Goal: Task Accomplishment & Management: Manage account settings

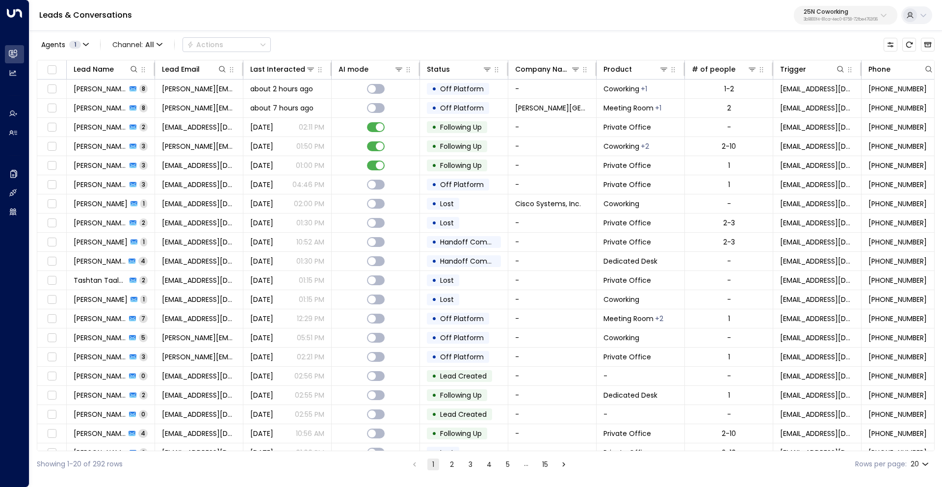
click at [818, 15] on p "25N Coworking" at bounding box center [841, 12] width 74 height 6
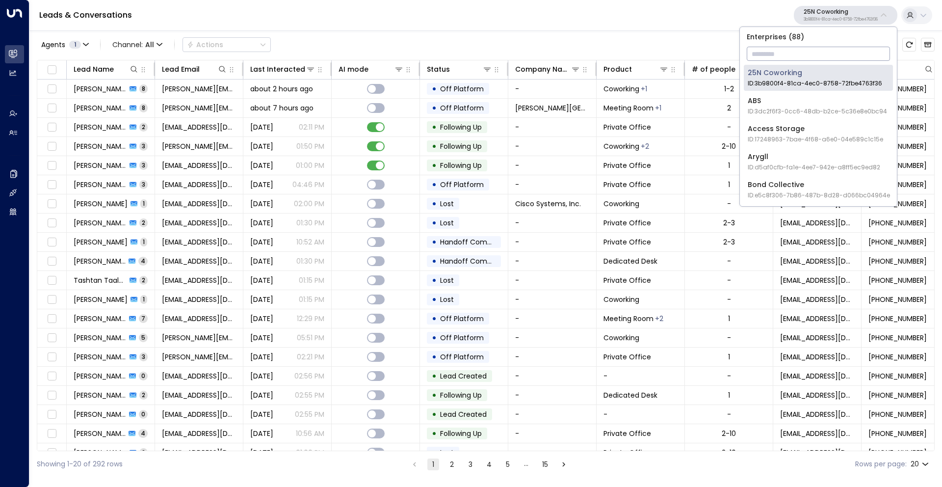
click at [786, 50] on input "text" at bounding box center [818, 54] width 143 height 18
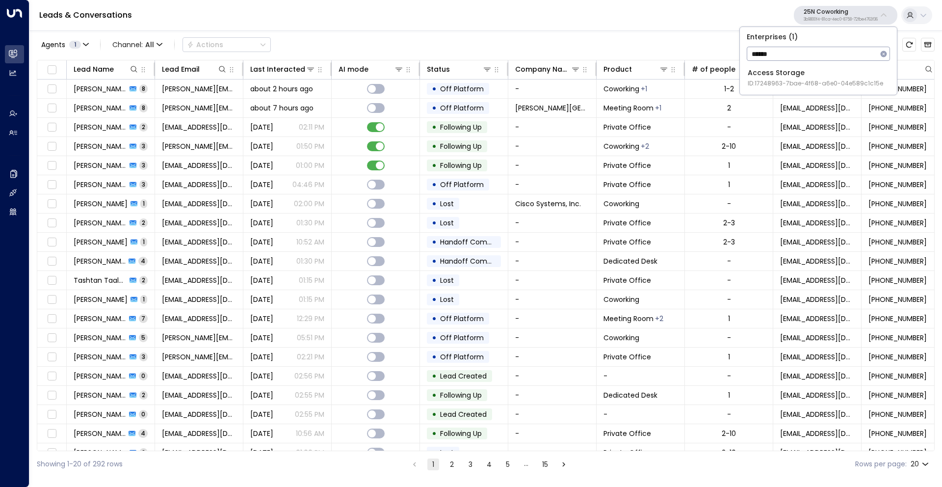
type input "******"
click at [802, 80] on span "ID: 17248963-7bae-4f68-a6e0-04e589c1c15e" at bounding box center [815, 83] width 135 height 9
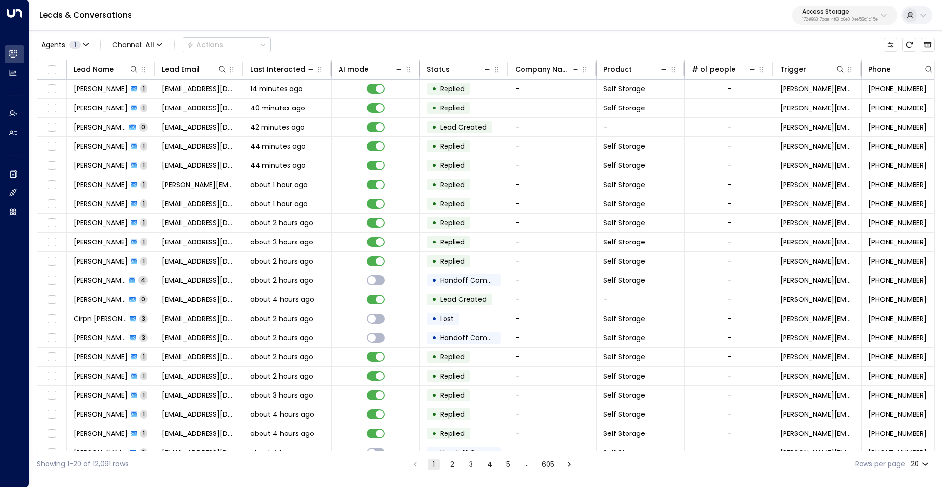
click at [846, 18] on p "17248963-7bae-4f68-a6e0-04e589c1c15e" at bounding box center [840, 20] width 76 height 4
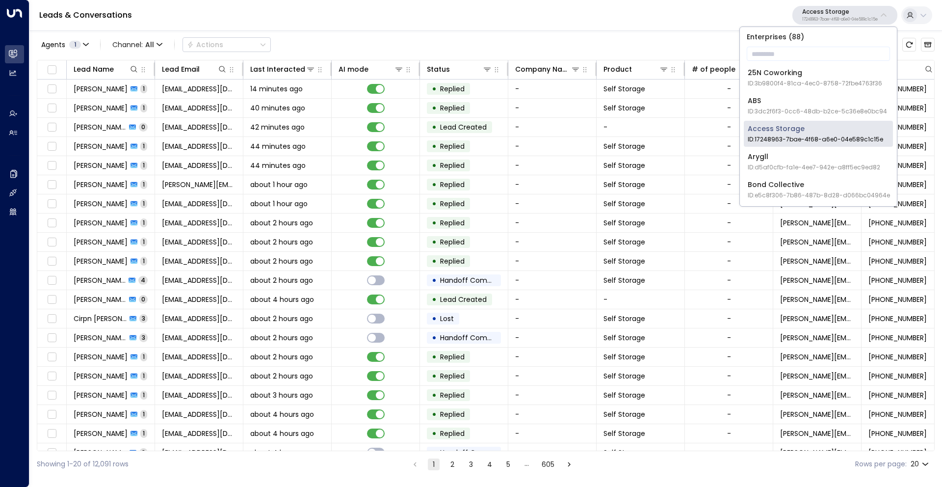
click at [845, 18] on p "17248963-7bae-4f68-a6e0-04e589c1c15e" at bounding box center [840, 20] width 76 height 4
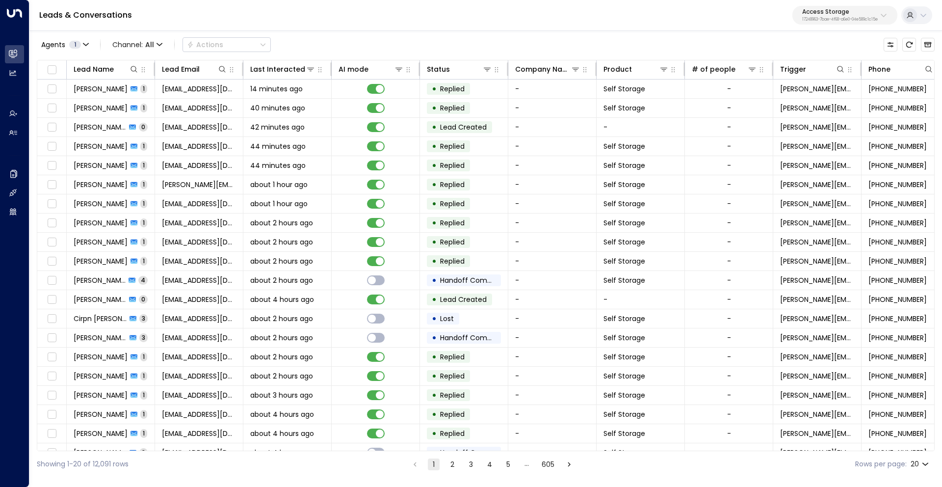
click at [845, 18] on p "17248963-7bae-4f68-a6e0-04e589c1c15e" at bounding box center [840, 20] width 76 height 4
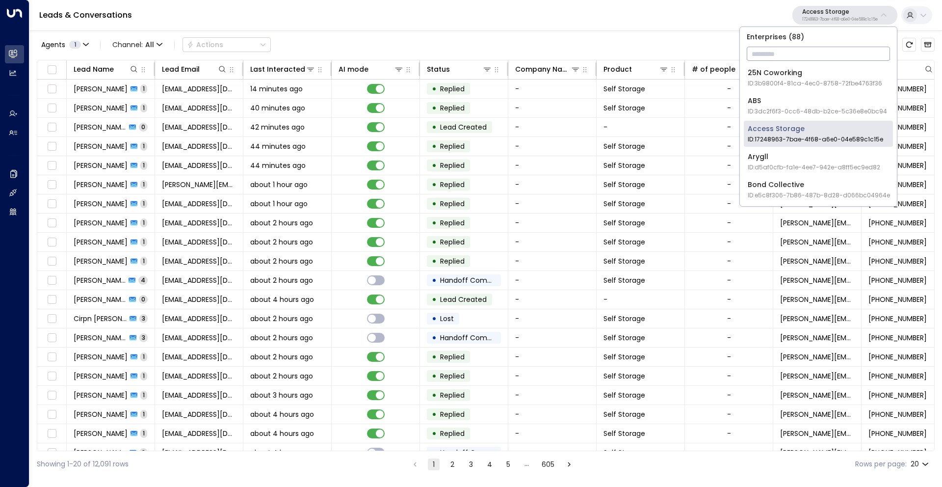
click at [773, 51] on input "text" at bounding box center [818, 54] width 143 height 18
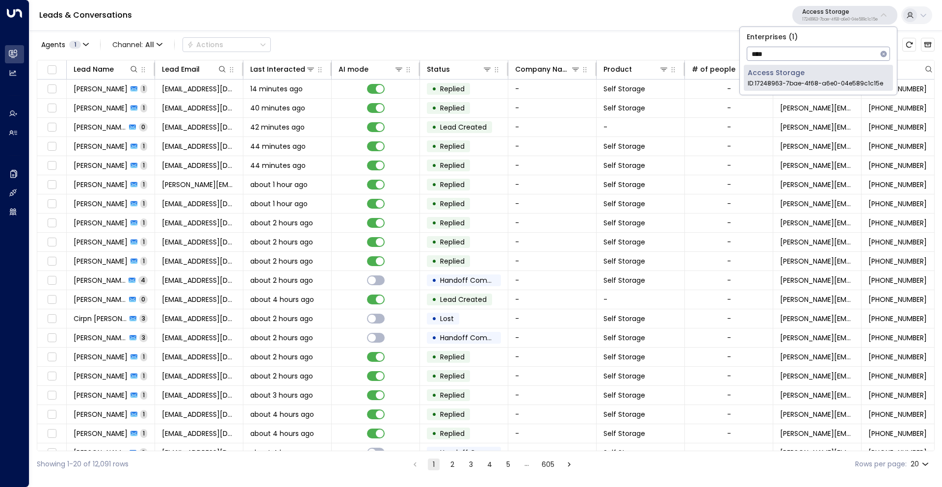
type input "*****"
click at [676, 35] on div "Agents 1 Channel: All Actions" at bounding box center [486, 44] width 898 height 21
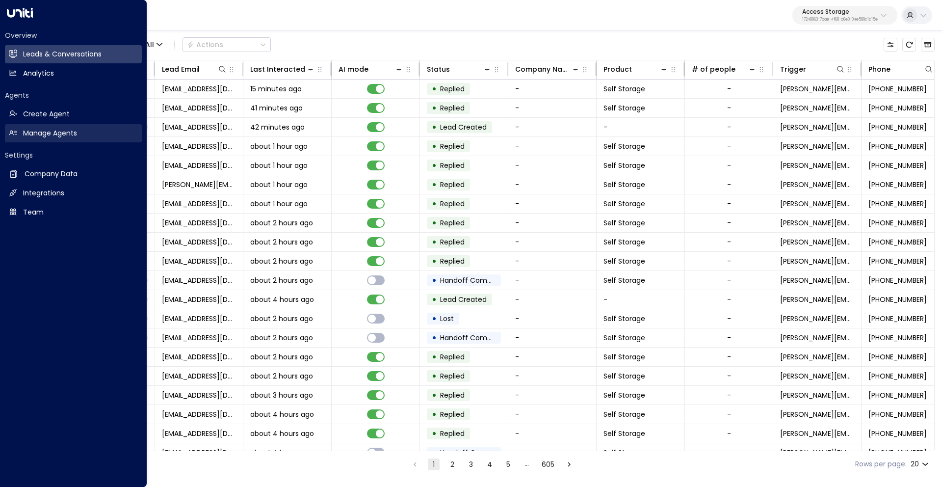
click at [32, 134] on h2 "Manage Agents" at bounding box center [50, 133] width 54 height 10
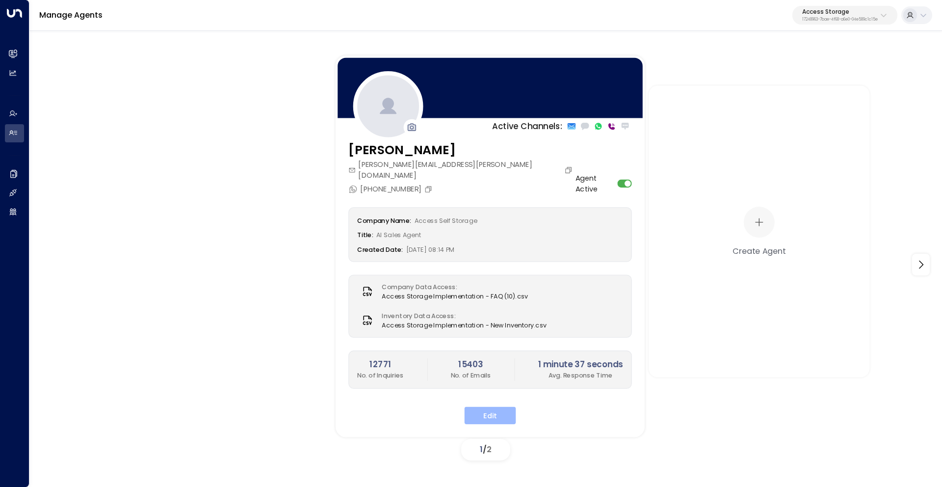
click at [484, 407] on button "Edit" at bounding box center [491, 415] width 52 height 18
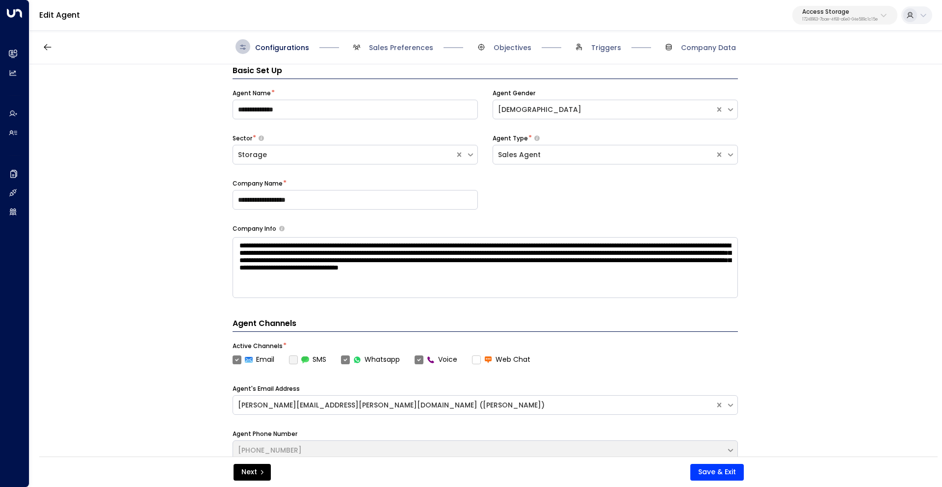
scroll to position [15, 0]
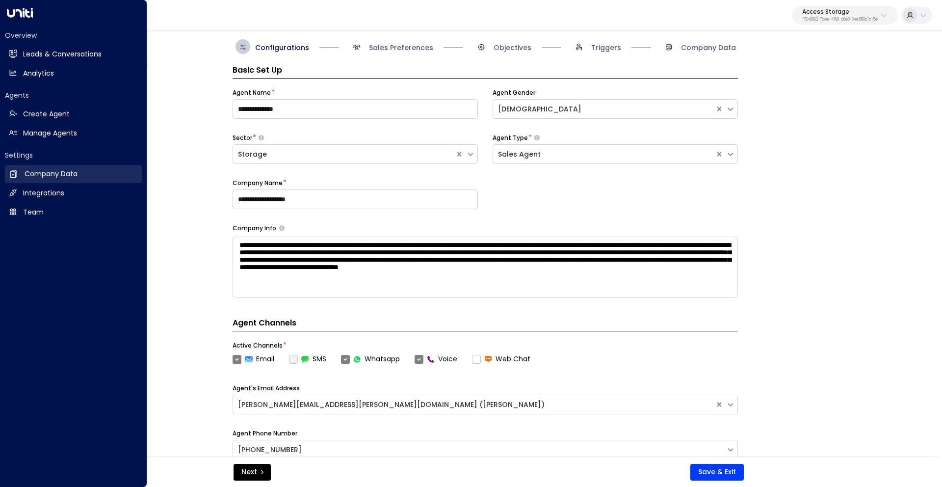
click at [56, 169] on h2 "Company Data" at bounding box center [51, 174] width 53 height 10
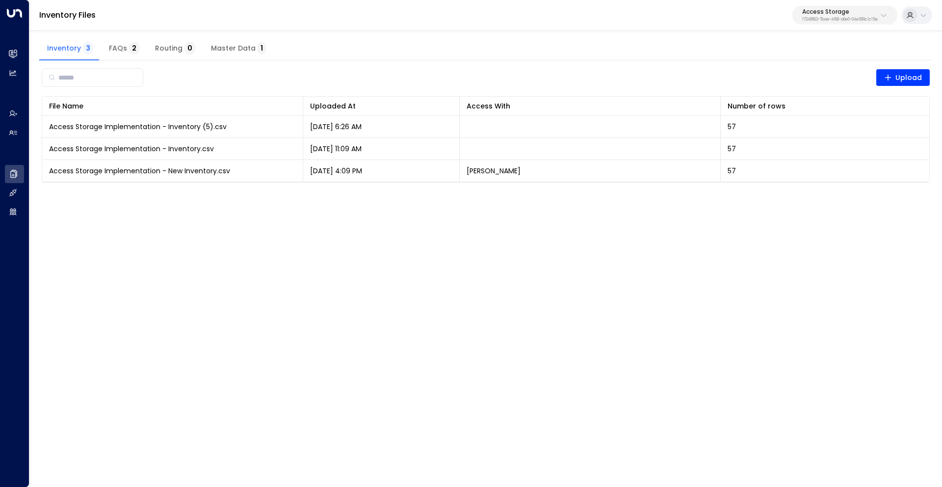
click at [239, 53] on span "Master Data 1" at bounding box center [238, 48] width 55 height 9
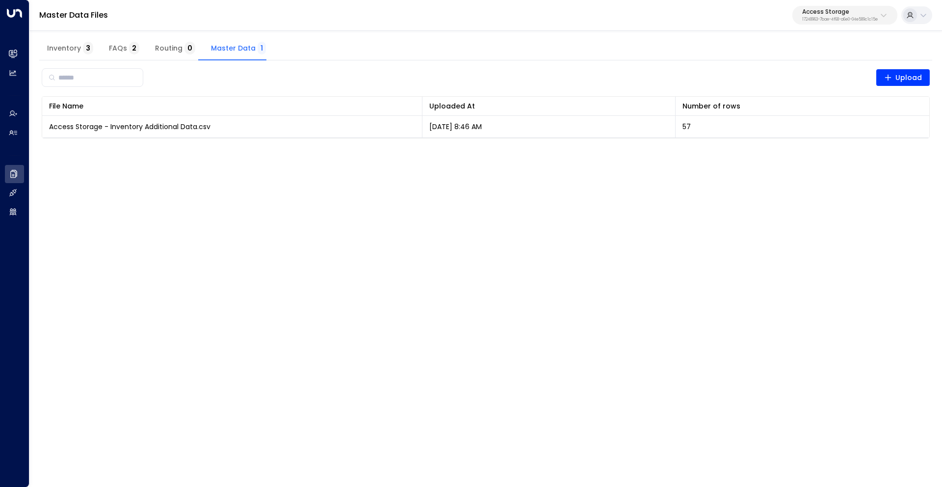
click at [827, 15] on p "Access Storage" at bounding box center [840, 12] width 76 height 6
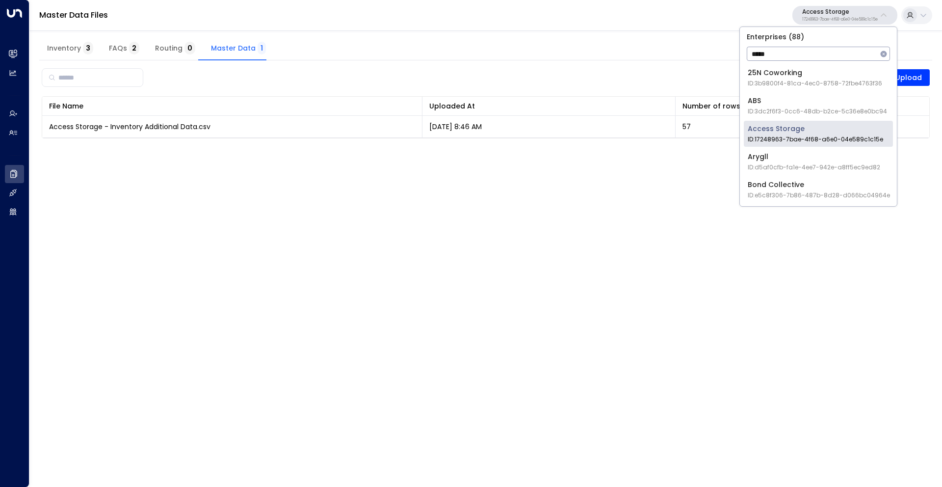
click at [775, 56] on input "*****" at bounding box center [812, 54] width 131 height 18
click at [762, 55] on input "*****" at bounding box center [812, 54] width 131 height 18
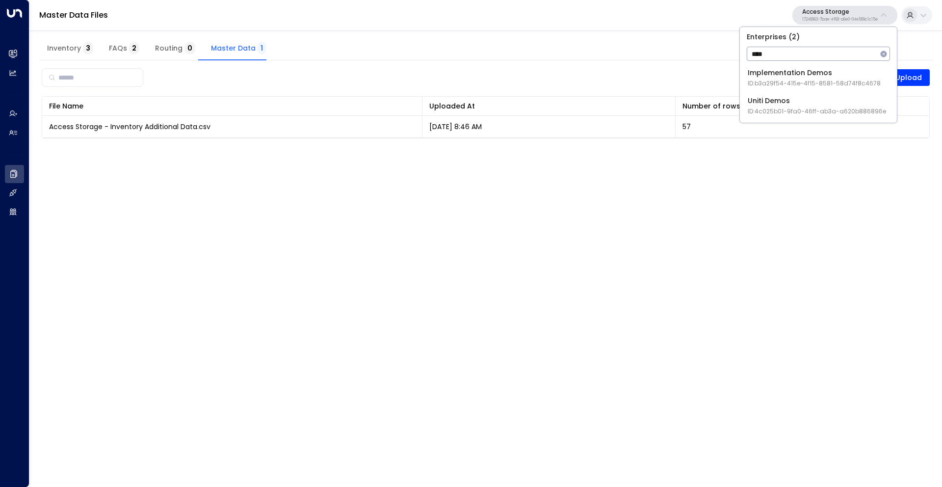
type input "****"
click at [798, 102] on div "Uniti Demos ID: 4c025b01-9fa0-46ff-ab3a-a620b886896e" at bounding box center [817, 106] width 138 height 20
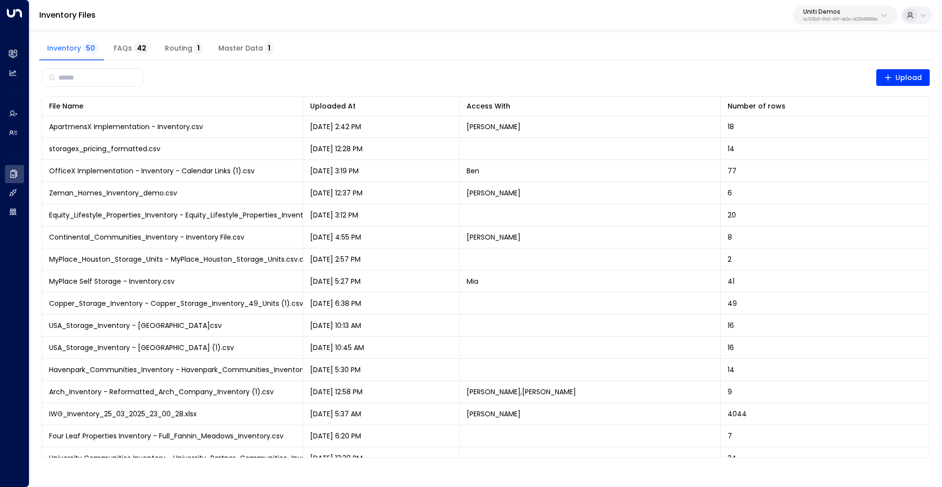
click at [224, 48] on span "Master Data 1" at bounding box center [245, 48] width 55 height 9
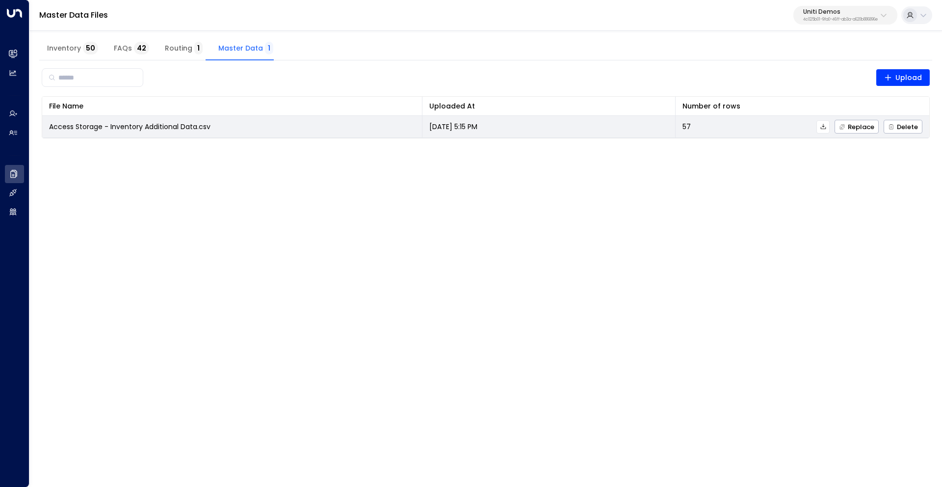
click at [826, 129] on icon at bounding box center [823, 126] width 5 height 5
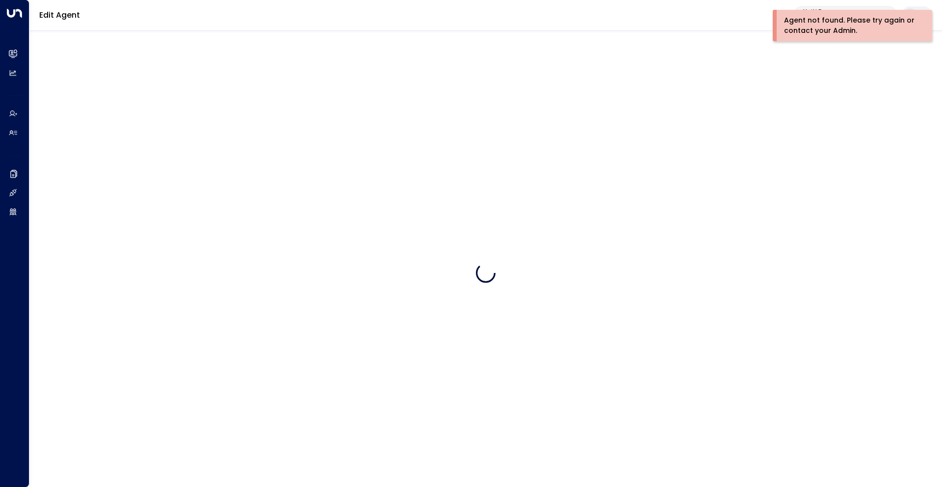
drag, startPoint x: 851, startPoint y: 91, endPoint x: 846, endPoint y: 90, distance: 5.4
click at [851, 91] on div at bounding box center [485, 272] width 913 height 487
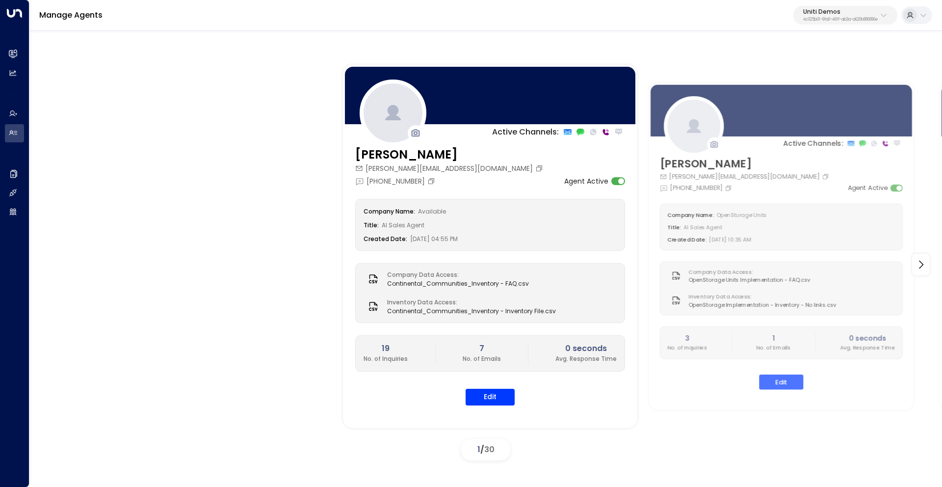
click at [837, 10] on p "Uniti Demos" at bounding box center [840, 12] width 75 height 6
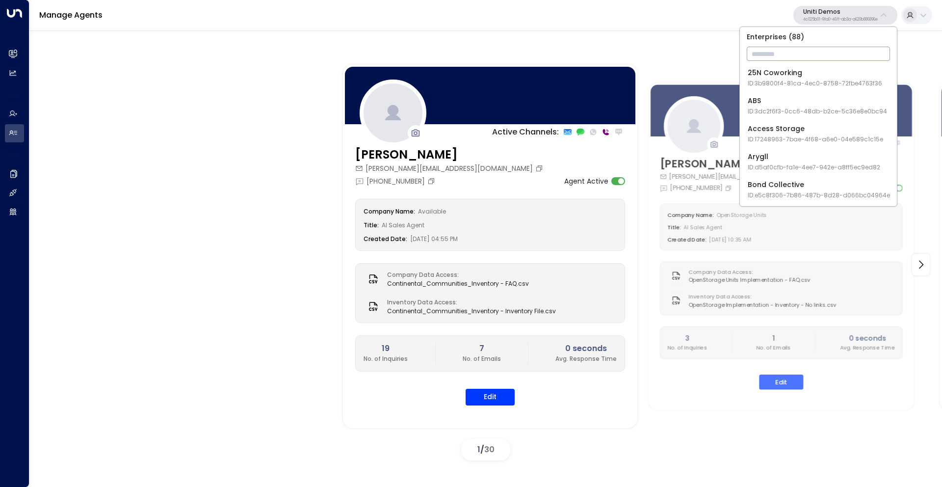
click at [768, 53] on input "text" at bounding box center [818, 54] width 143 height 18
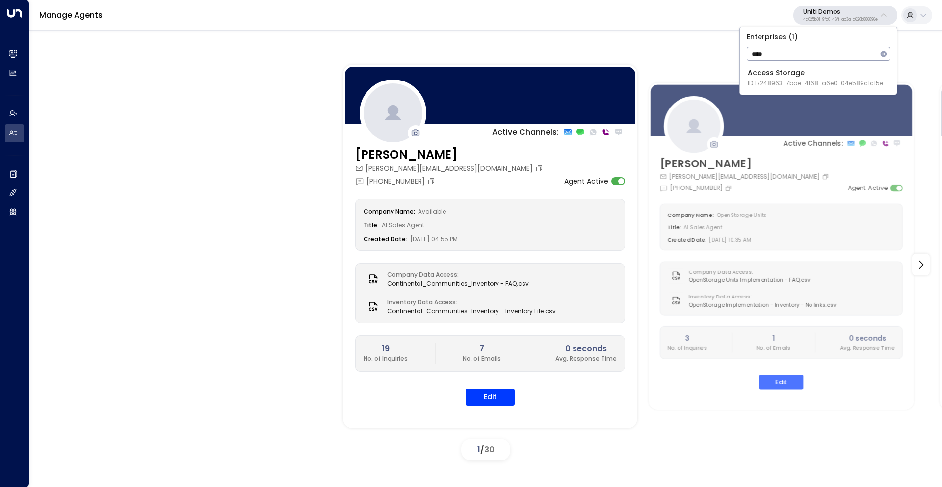
type input "****"
click at [810, 78] on div "Access Storage ID: 17248963-7bae-4f68-a6e0-04e589c1c15e" at bounding box center [815, 78] width 135 height 20
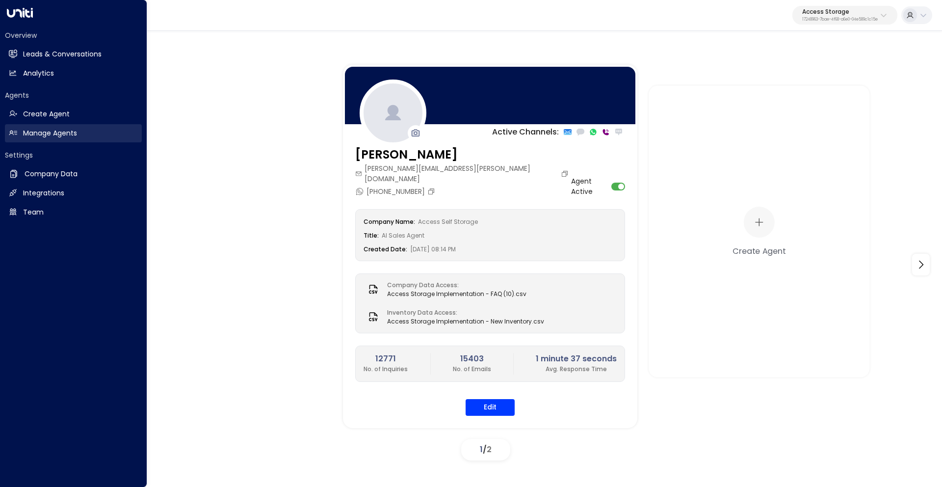
click at [45, 133] on h2 "Manage Agents" at bounding box center [50, 133] width 54 height 10
click at [45, 174] on h2 "Company Data" at bounding box center [51, 174] width 53 height 10
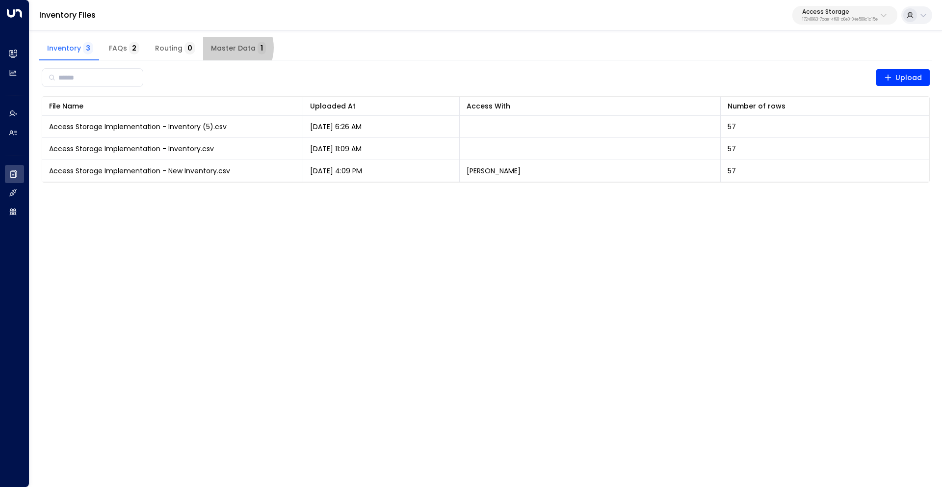
click at [222, 48] on span "Master Data 1" at bounding box center [238, 48] width 55 height 9
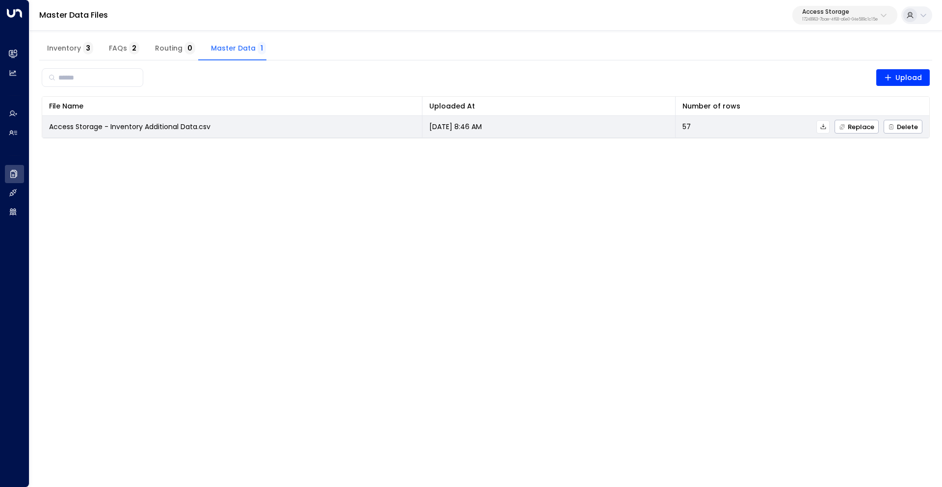
click at [827, 128] on icon at bounding box center [823, 126] width 7 height 7
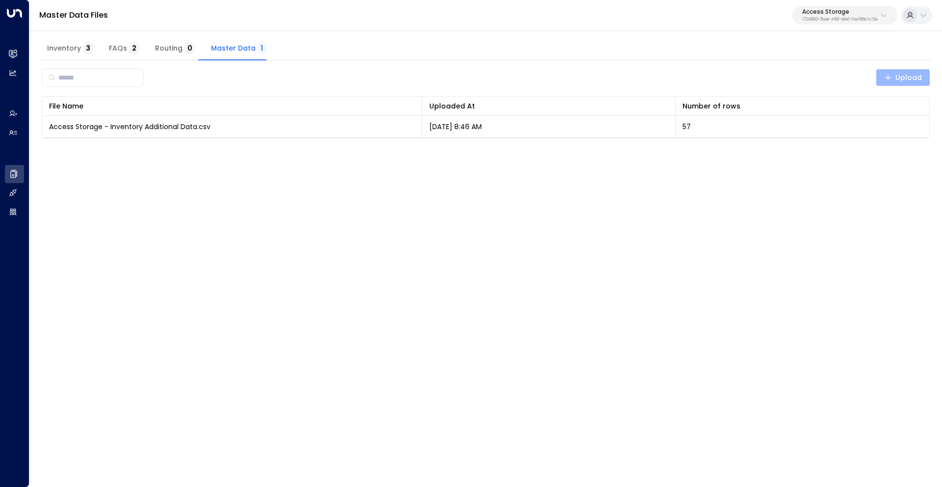
click at [903, 75] on span "Upload" at bounding box center [903, 78] width 38 height 12
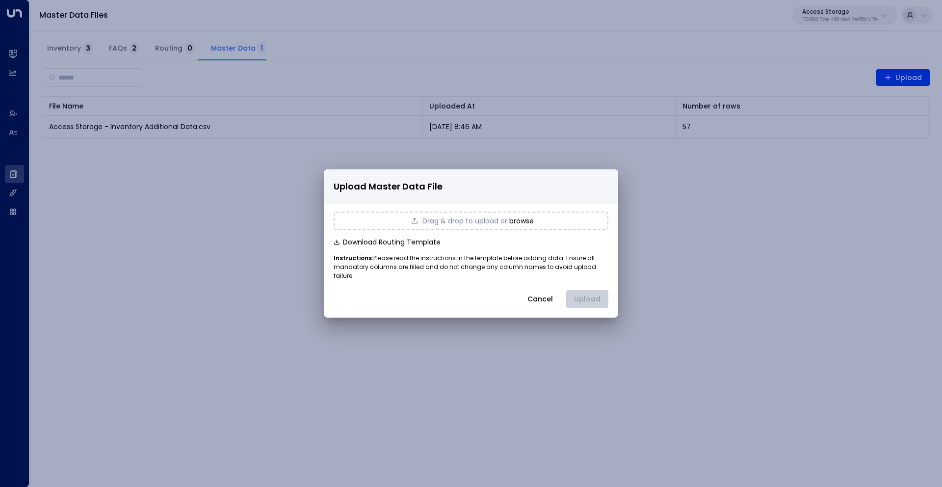
click at [536, 290] on button "Cancel" at bounding box center [540, 299] width 42 height 18
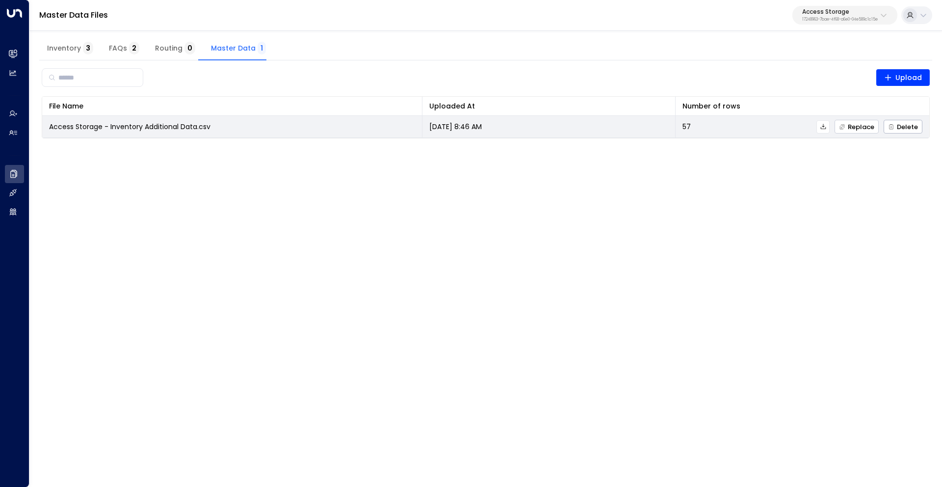
click at [862, 127] on span "Replace" at bounding box center [856, 127] width 35 height 6
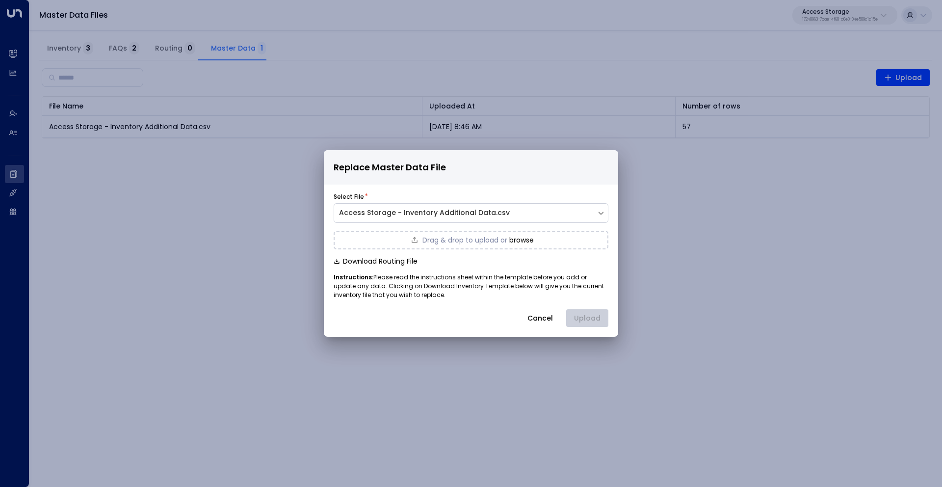
click at [525, 239] on button "browse" at bounding box center [521, 240] width 25 height 8
click at [593, 318] on button "Upload" at bounding box center [587, 318] width 42 height 18
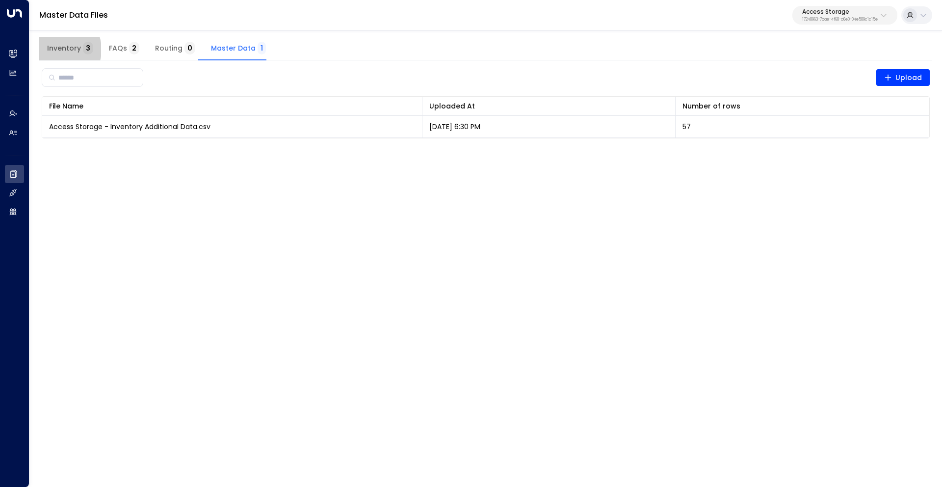
click at [57, 50] on span "Inventory 3" at bounding box center [70, 48] width 46 height 9
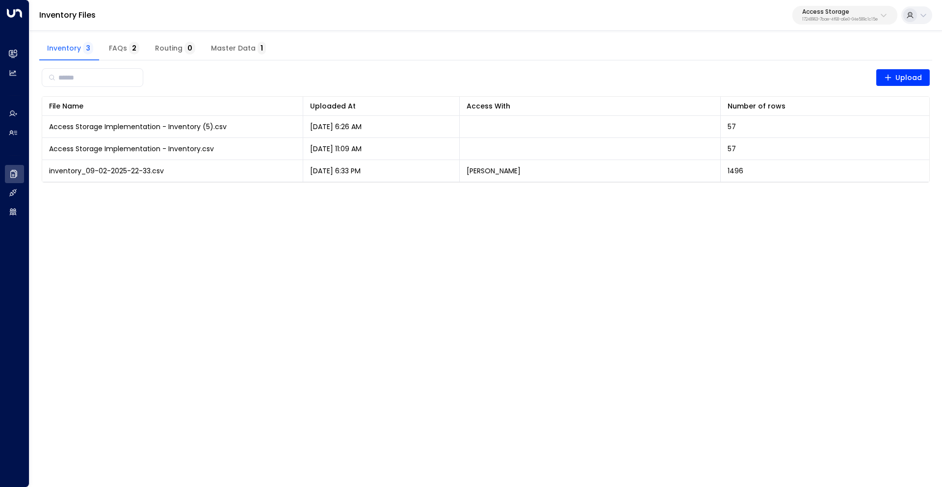
click at [754, 52] on div "Inventory 3 FAQs 2 Routing 0 Master Data 1" at bounding box center [485, 49] width 893 height 24
